Goal: Use online tool/utility

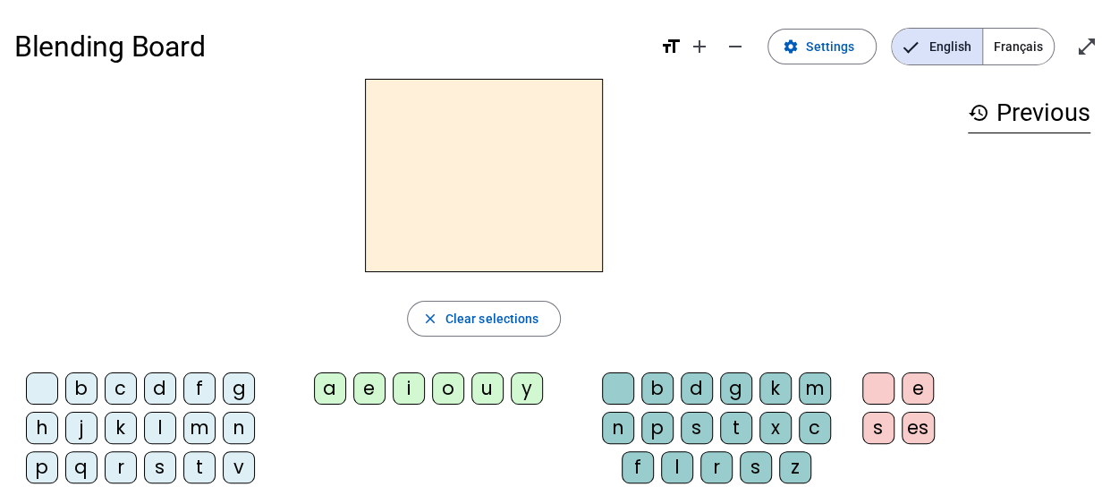
click at [1027, 47] on span "Français" at bounding box center [1018, 47] width 71 height 36
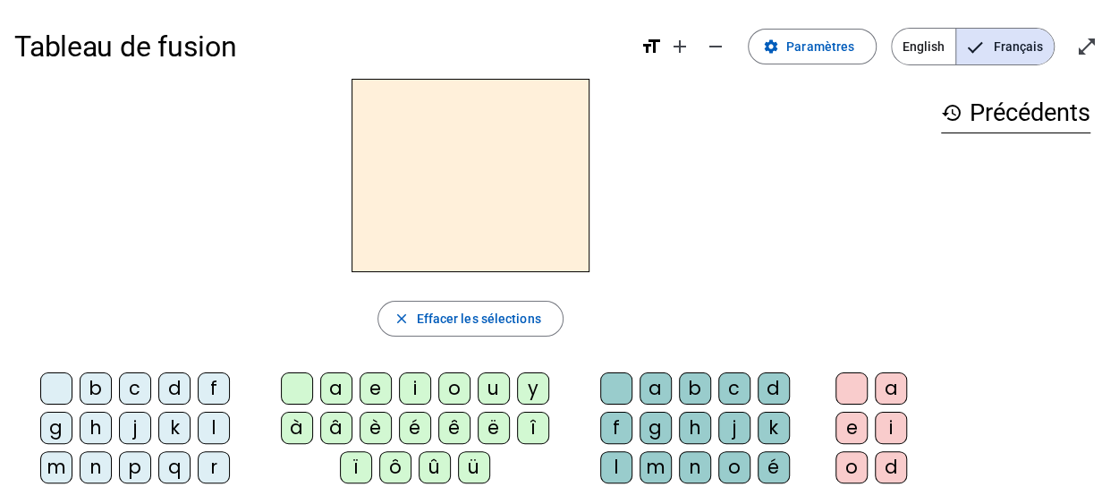
click at [369, 390] on div "e" at bounding box center [376, 388] width 32 height 32
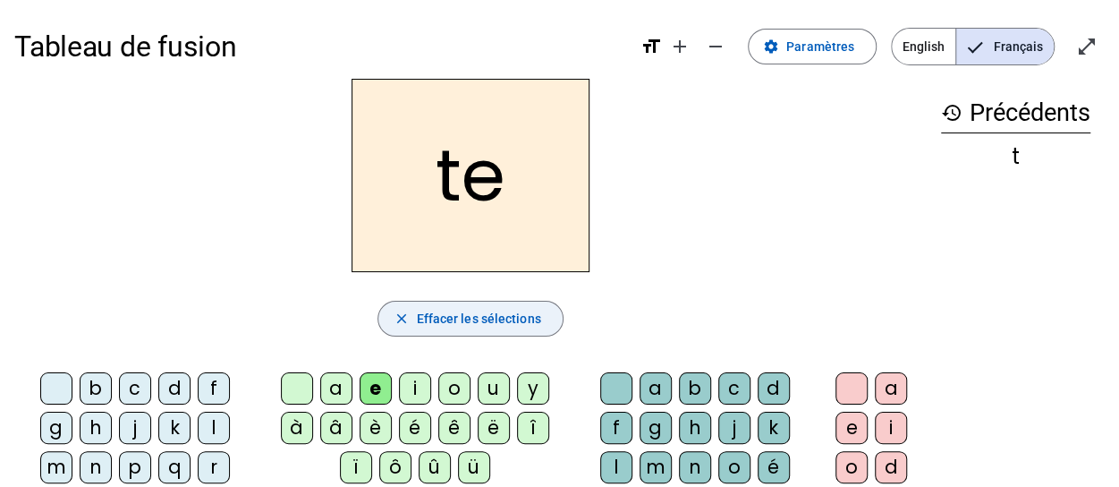
scroll to position [89, 0]
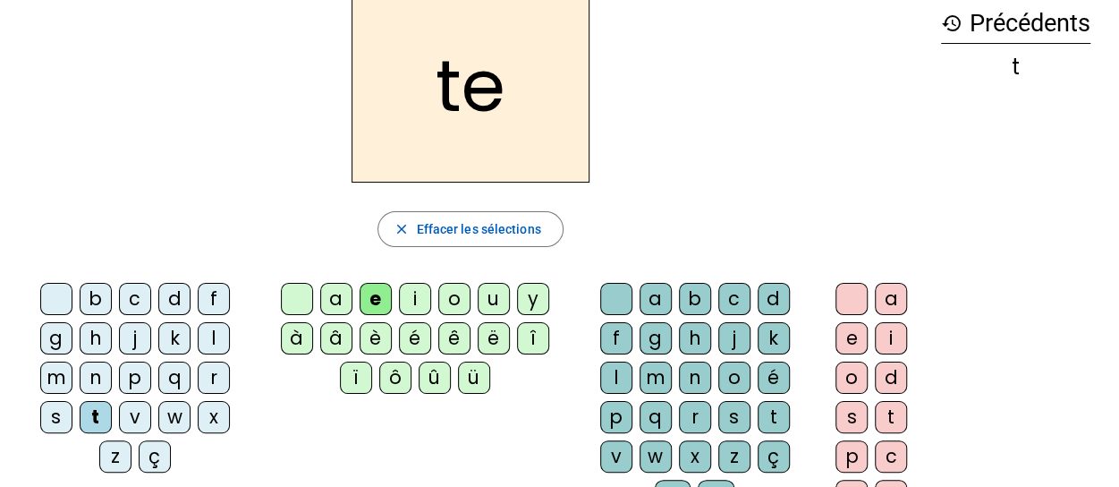
click at [158, 290] on div "d" at bounding box center [174, 299] width 32 height 32
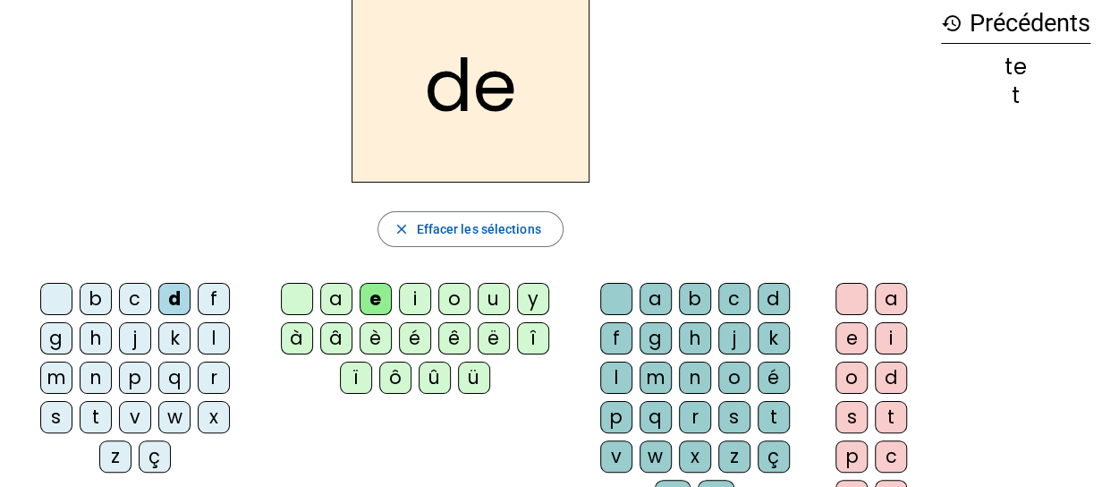
click at [112, 401] on div "t" at bounding box center [96, 417] width 32 height 32
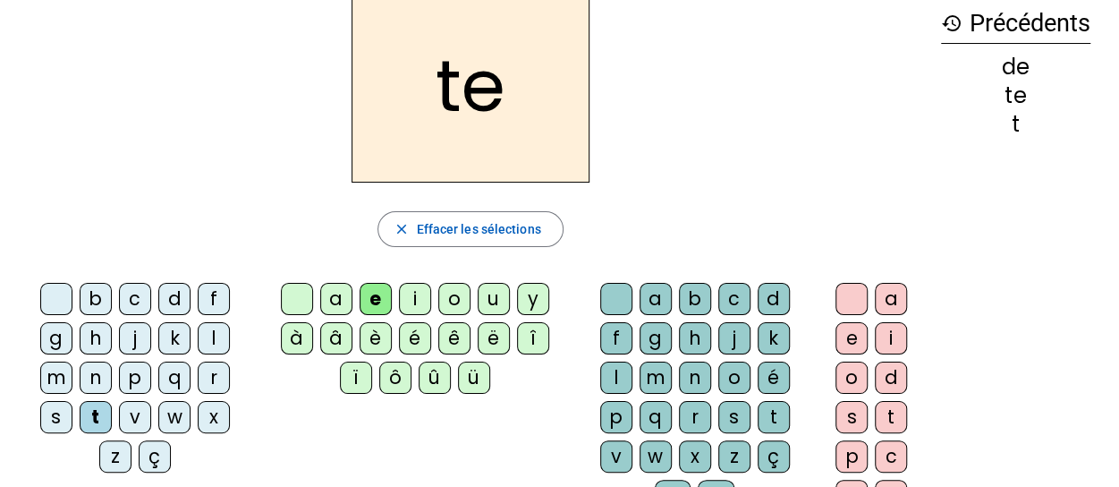
click at [632, 361] on div "l" at bounding box center [616, 377] width 32 height 32
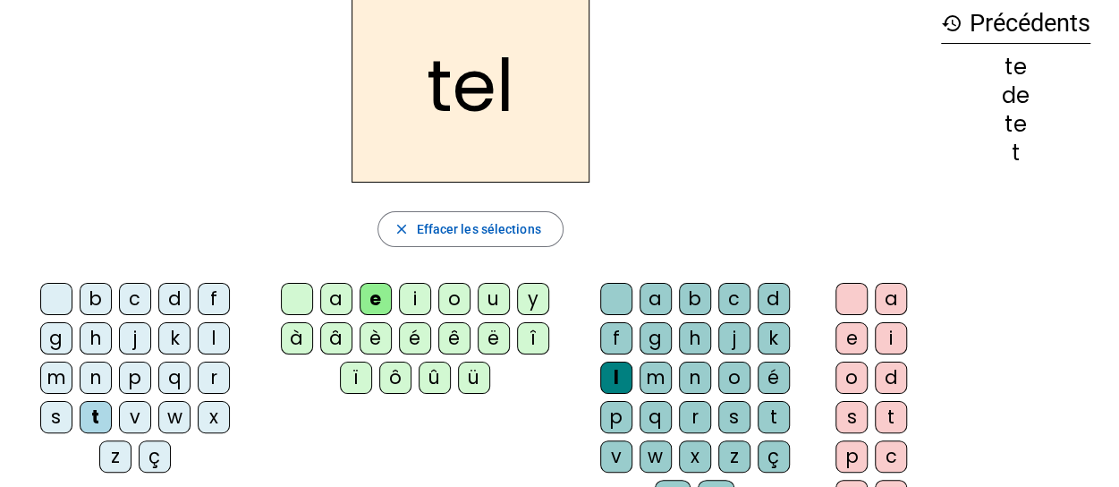
scroll to position [179, 0]
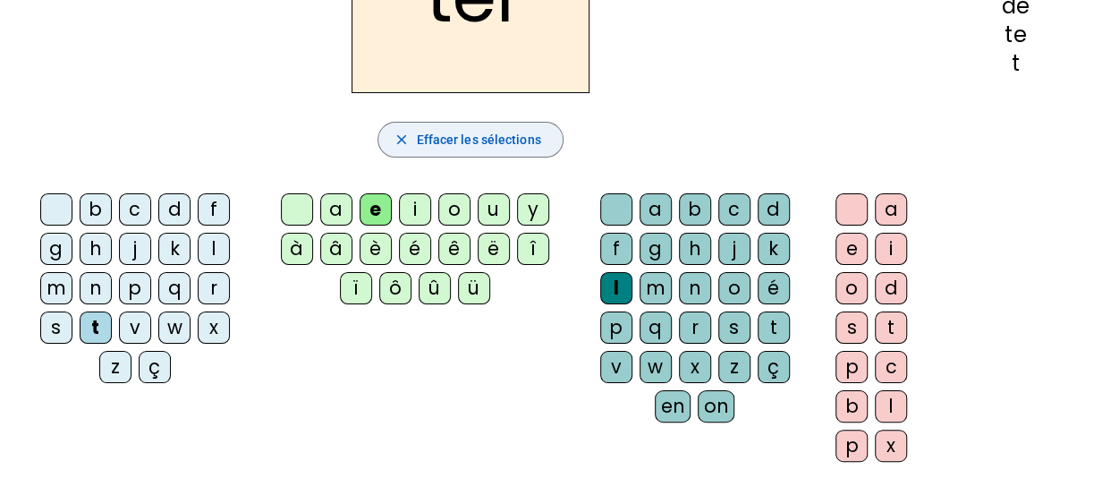
click at [507, 133] on span "Effacer les sélections" at bounding box center [478, 139] width 124 height 21
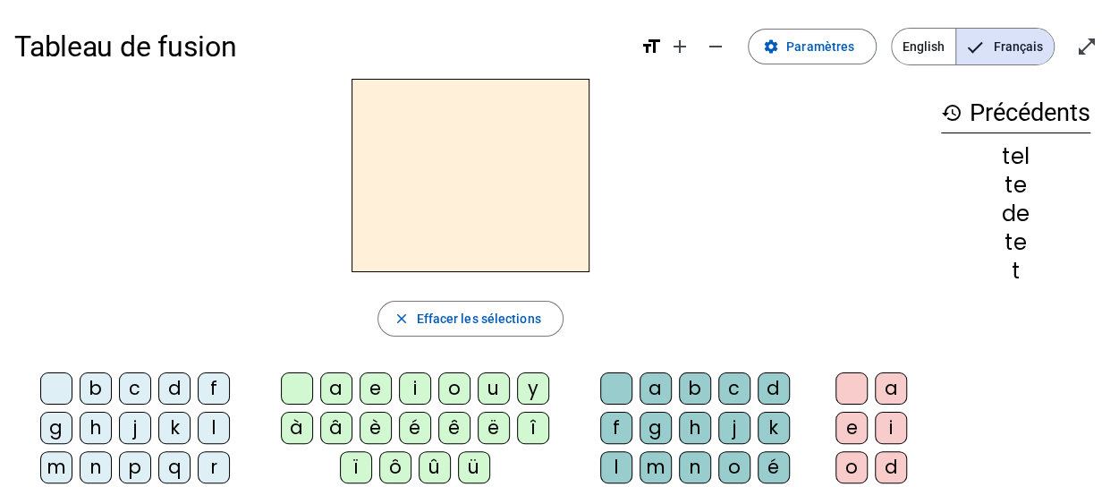
scroll to position [89, 0]
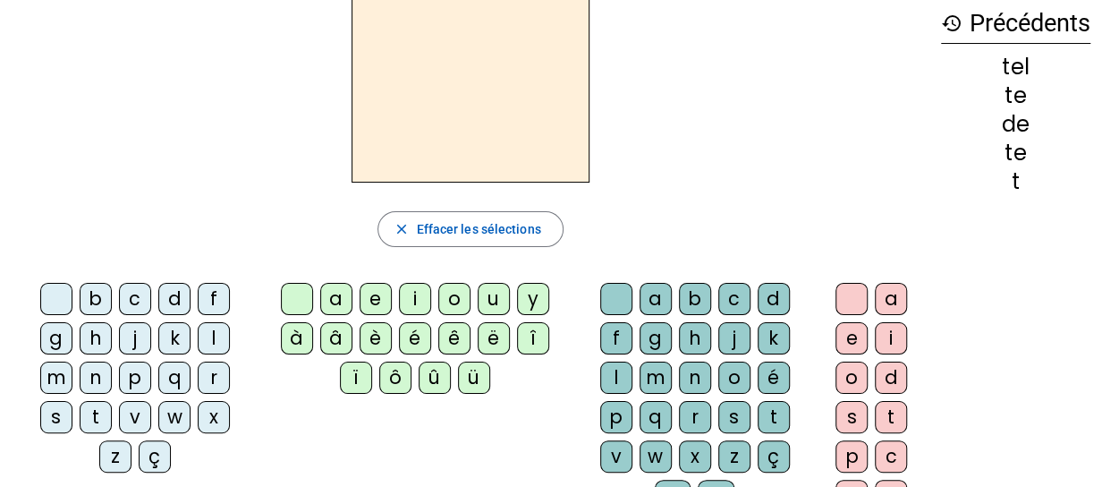
click at [112, 401] on div "t" at bounding box center [96, 417] width 32 height 32
click at [379, 294] on div "e" at bounding box center [376, 299] width 32 height 32
